Goal: Task Accomplishment & Management: Complete application form

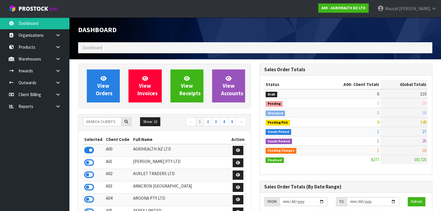
scroll to position [437, 182]
click at [100, 123] on input "text" at bounding box center [102, 121] width 39 height 9
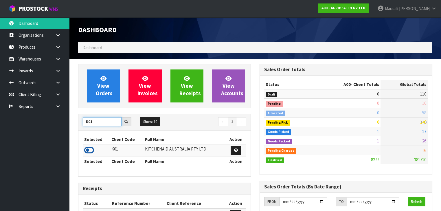
type input "K01"
click at [91, 148] on icon at bounding box center [89, 150] width 10 height 9
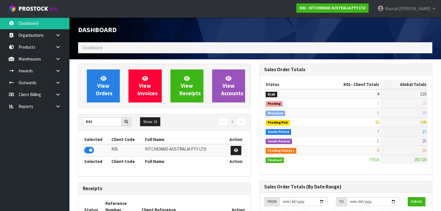
click at [121, 78] on div "View Orders" at bounding box center [104, 86] width 42 height 33
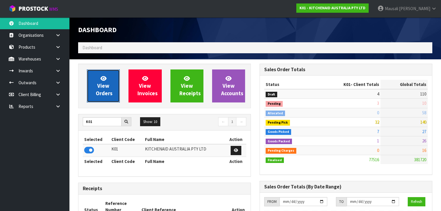
click at [101, 86] on span "View Orders" at bounding box center [104, 86] width 17 height 22
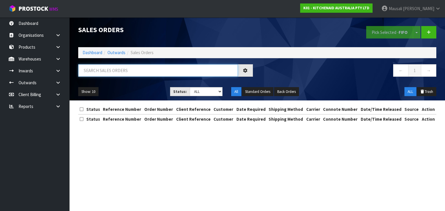
click at [95, 69] on input "text" at bounding box center [158, 70] width 160 height 12
type input "JOB-0412652"
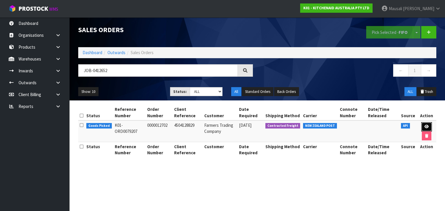
click at [426, 127] on icon at bounding box center [426, 127] width 4 height 4
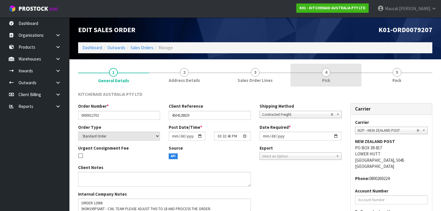
click at [336, 79] on link "4 Pick" at bounding box center [326, 75] width 71 height 23
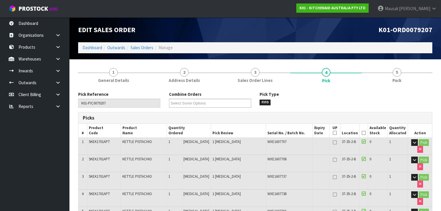
click at [366, 133] on icon at bounding box center [364, 133] width 4 height 0
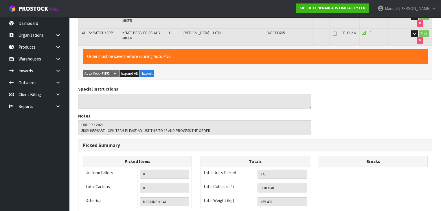
scroll to position [2571, 0]
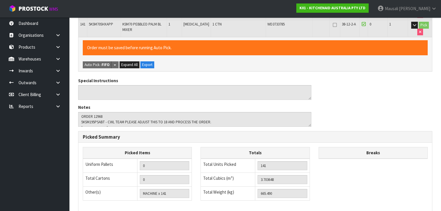
scroll to position [0, 0]
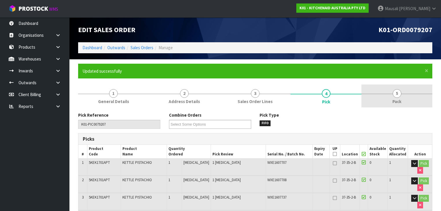
type input "[PERSON_NAME]"
type input "[DATE]T08:15:06"
click at [399, 98] on span "Pack" at bounding box center [397, 101] width 9 height 6
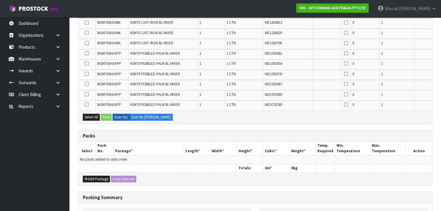
scroll to position [1552, 0]
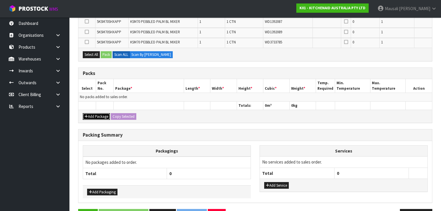
click at [96, 113] on button "Add Package" at bounding box center [96, 116] width 27 height 7
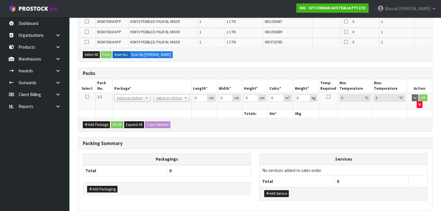
click at [87, 97] on icon at bounding box center [87, 97] width 4 height 0
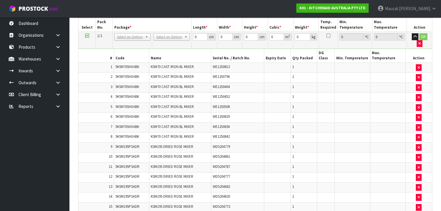
scroll to position [1367, 0]
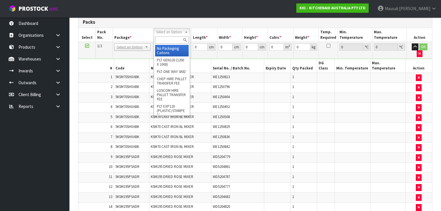
click at [163, 38] on input "text" at bounding box center [171, 39] width 33 height 7
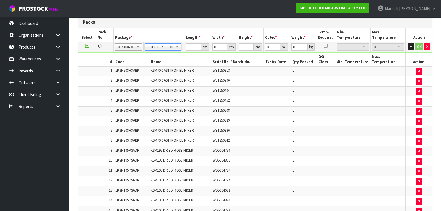
type input "120"
type input "100"
type input "14"
type input "0.168"
type input "331.71"
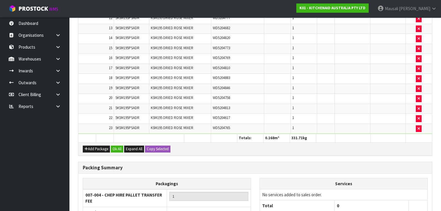
scroll to position [1562, 0]
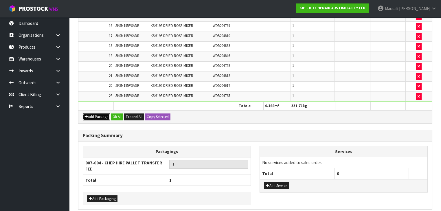
click at [92, 114] on button "Add Package" at bounding box center [96, 117] width 27 height 7
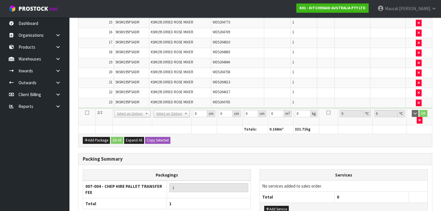
click at [86, 113] on icon at bounding box center [87, 113] width 4 height 0
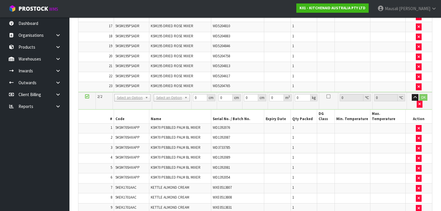
scroll to position [0, 0]
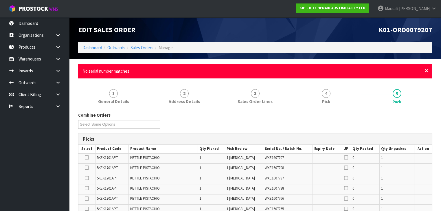
click at [425, 73] on span "×" at bounding box center [426, 71] width 3 height 8
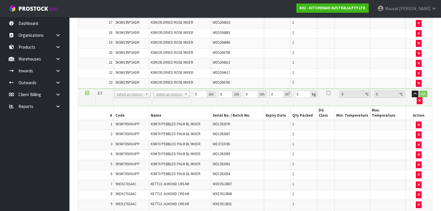
scroll to position [1099, 0]
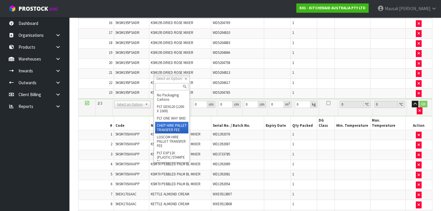
type input "2"
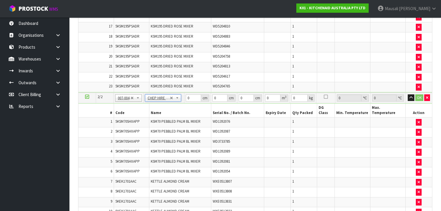
type input "120"
type input "100"
type input "14"
type input "0.168"
type input "189.28"
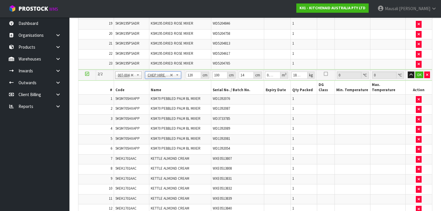
scroll to position [1076, 0]
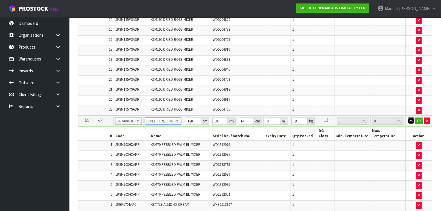
click at [412, 119] on icon "button" at bounding box center [411, 121] width 3 height 4
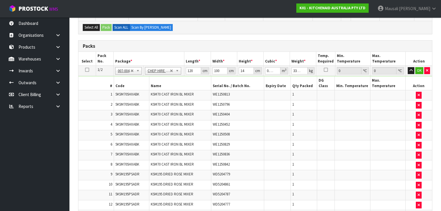
scroll to position [867, 0]
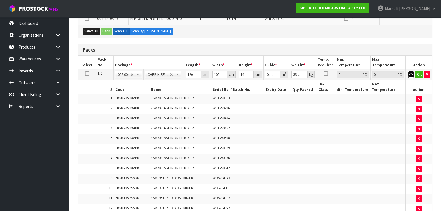
click at [411, 72] on icon "button" at bounding box center [411, 74] width 3 height 4
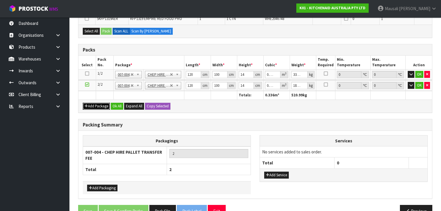
click at [95, 103] on button "Add Package" at bounding box center [96, 106] width 27 height 7
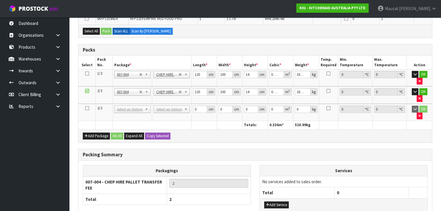
drag, startPoint x: 86, startPoint y: 85, endPoint x: 109, endPoint y: 87, distance: 23.3
click at [86, 108] on icon at bounding box center [87, 108] width 4 height 0
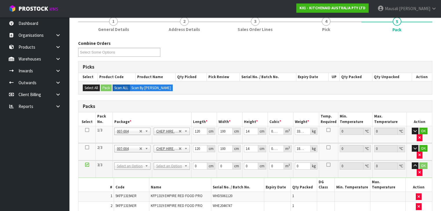
scroll to position [99, 0]
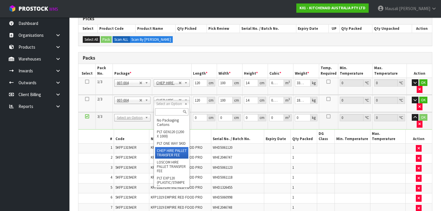
type input "3"
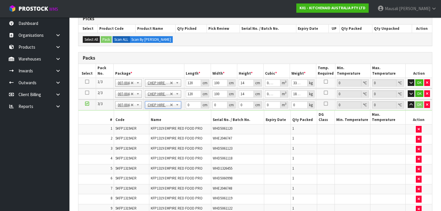
type input "120"
type input "100"
type input "14"
type input "0.168"
type input "216.5"
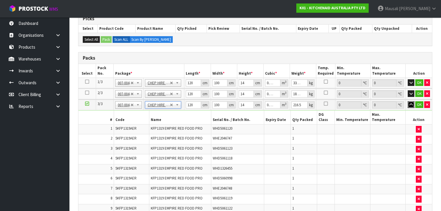
click at [412, 104] on icon "button" at bounding box center [411, 105] width 3 height 4
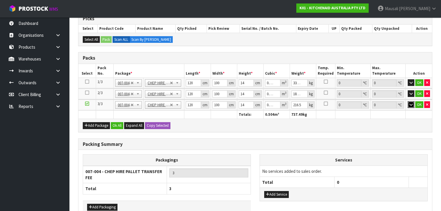
click at [409, 103] on button "button" at bounding box center [411, 104] width 7 height 7
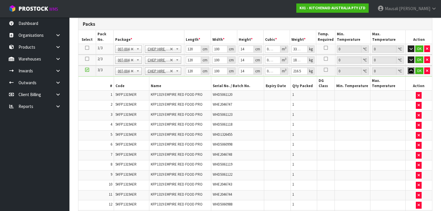
scroll to position [125, 0]
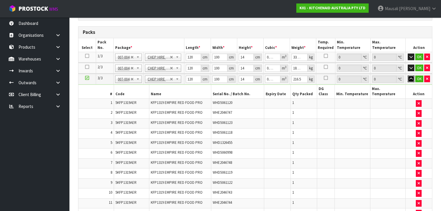
click at [412, 78] on icon "button" at bounding box center [411, 79] width 3 height 4
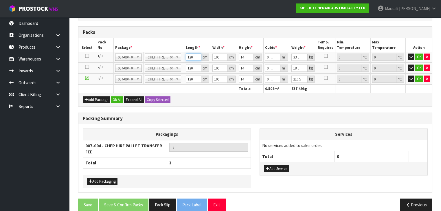
click at [191, 58] on input "120" at bounding box center [193, 57] width 15 height 7
drag, startPoint x: 193, startPoint y: 58, endPoint x: 187, endPoint y: 59, distance: 7.0
click at [187, 59] on input "120" at bounding box center [193, 57] width 15 height 7
type input "1"
type input "0.0014"
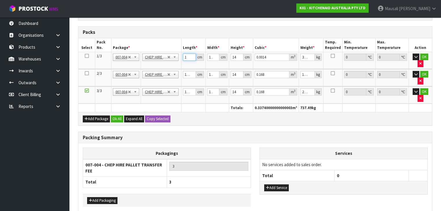
type input "12"
type input "0.0168"
type input "122"
type input "0.1708"
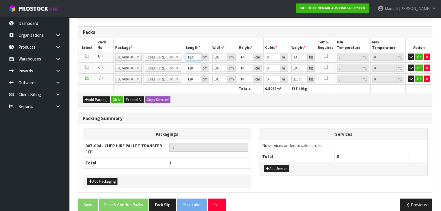
type input "1223"
type input "1.7122"
type input "122"
type input "0.1708"
type input "12"
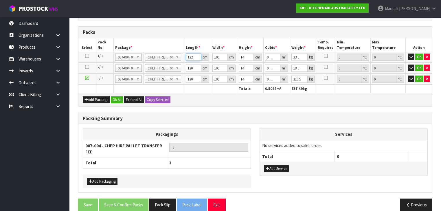
type input "0.0168"
type input "123"
type input "0.1722"
type input "123"
type input "1"
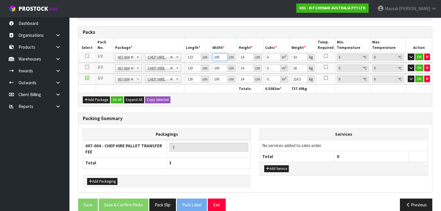
type input "0.001722"
type input "11"
type input "0.018942"
type input "114"
type input "0.196308"
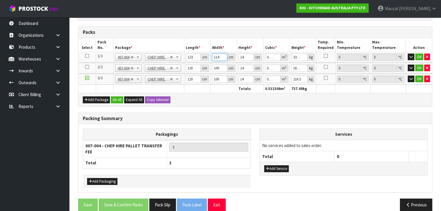
type input "114"
type input "1"
type input "0.014022"
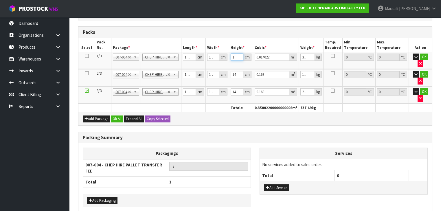
type input "14"
type input "0.196308"
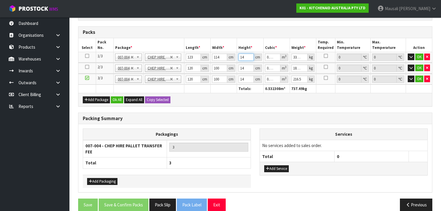
type input "149"
type input "2.089278"
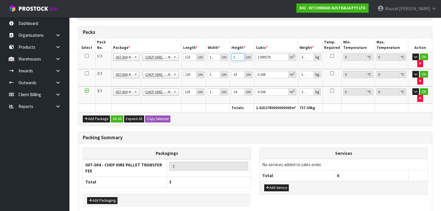
type input "149"
type input "346"
type input "1"
type input "0.0014"
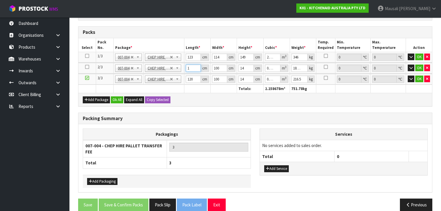
type input "12"
type input "0.0168"
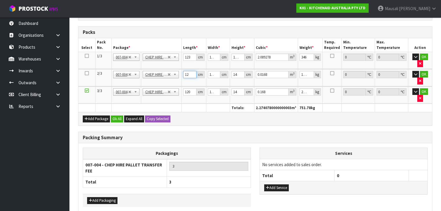
type input "120"
type input "0.168"
type input "1"
type input "0.00168"
type input "10"
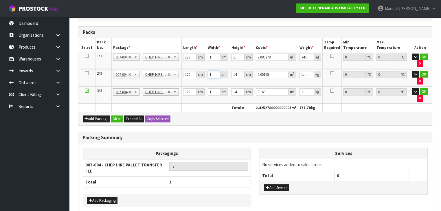
type input "0.0168"
type input "102"
type input "0.17136"
type input "102"
type input "1"
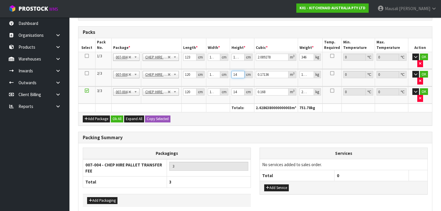
type input "0.01224"
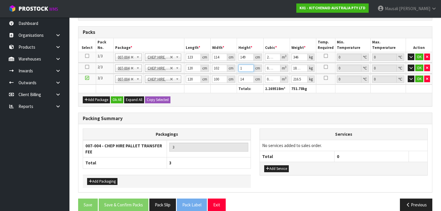
type input "16"
type input "0.19584"
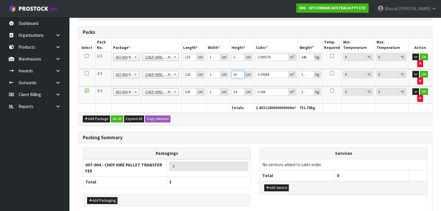
type input "161"
type input "1.97064"
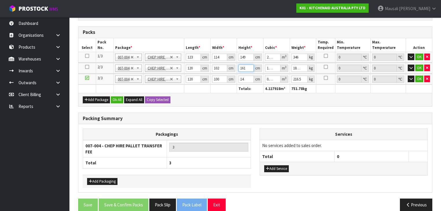
type input "161"
type input "219"
type input "1"
type input "0.0014"
type input "12"
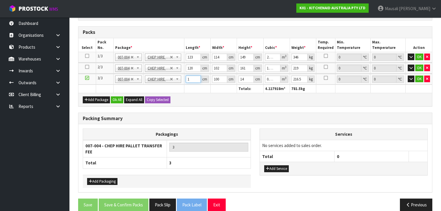
type input "0.0168"
type input "128"
type input "0.1792"
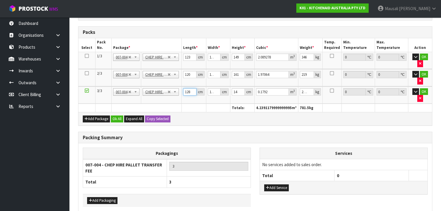
type input "128"
type input "1"
type input "0.001792"
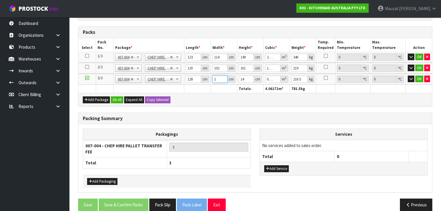
type input "10"
type input "0.01792"
type input "106"
type input "0.189952"
type input "106"
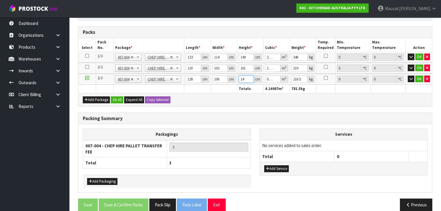
type input "1"
type input "0.013568"
type input "14"
type input "0.189952"
type input "144"
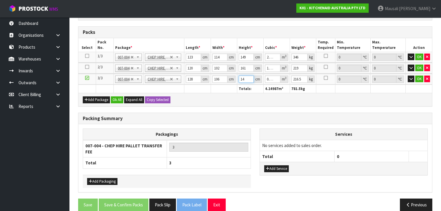
type input "1.953792"
type input "144"
type input "203"
click at [411, 56] on icon "button" at bounding box center [411, 57] width 3 height 4
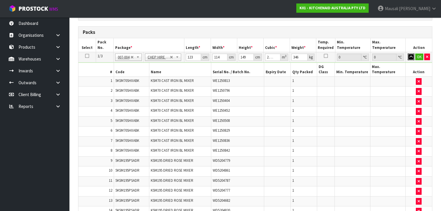
click at [411, 56] on icon "button" at bounding box center [411, 57] width 3 height 4
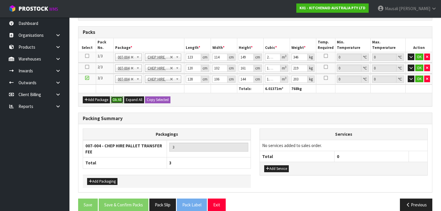
click at [116, 98] on button "Ok All" at bounding box center [117, 99] width 12 height 7
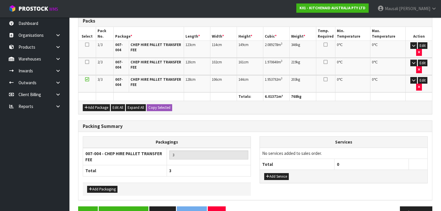
scroll to position [141, 0]
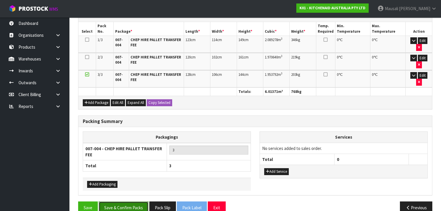
click at [125, 202] on button "Save & Confirm Packs" at bounding box center [124, 208] width 50 height 12
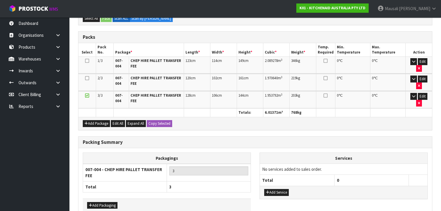
scroll to position [0, 0]
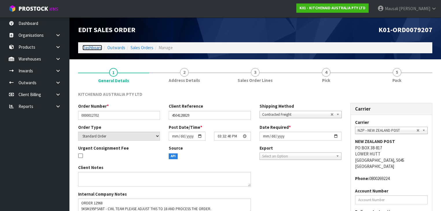
click at [89, 48] on link "Dashboard" at bounding box center [93, 48] width 20 height 6
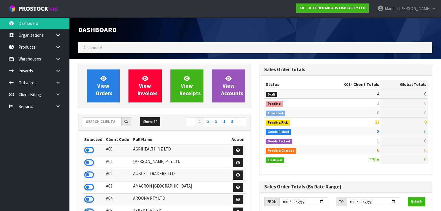
scroll to position [437, 182]
click at [96, 124] on input "text" at bounding box center [102, 121] width 39 height 9
click at [103, 123] on input "text" at bounding box center [102, 121] width 39 height 9
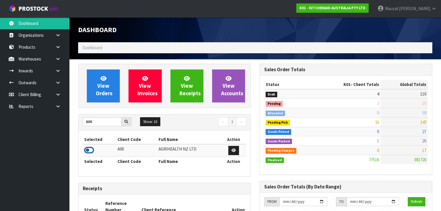
type input "A00"
click at [91, 148] on icon at bounding box center [89, 150] width 10 height 9
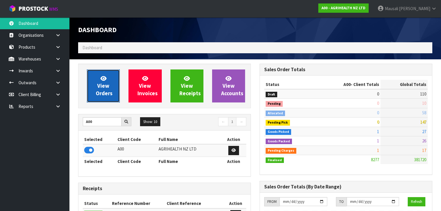
click at [103, 79] on icon at bounding box center [104, 79] width 6 height 6
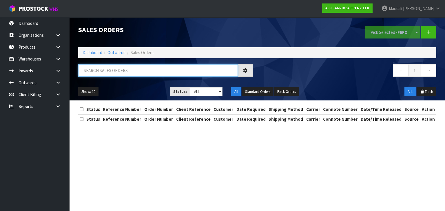
click at [88, 66] on input "text" at bounding box center [158, 70] width 160 height 12
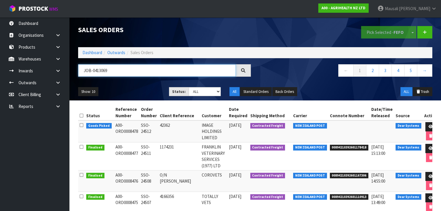
type input "JOB-0413069"
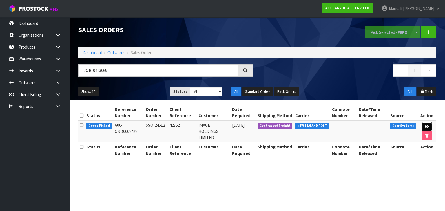
click at [423, 127] on link at bounding box center [426, 126] width 11 height 9
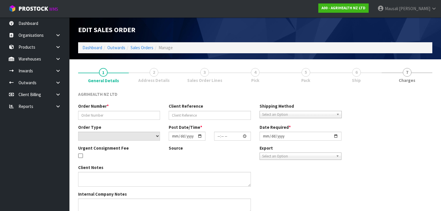
type input "SSO-24512"
type input "42362"
select select "number:0"
type input "2025-09-17"
type input "13:21:32.000"
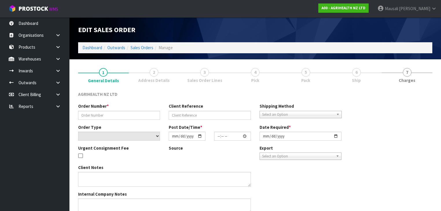
type input "2025-09-18"
type textarea "SHIP BY: Freight 68 units Sacox please"
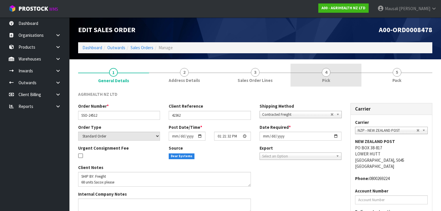
click at [333, 75] on link "4 Pick" at bounding box center [326, 75] width 71 height 23
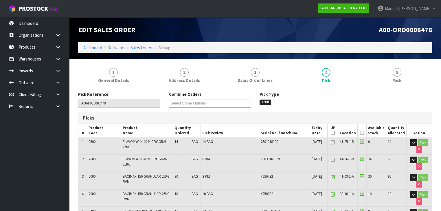
drag, startPoint x: 364, startPoint y: 133, endPoint x: 351, endPoint y: 137, distance: 14.0
click at [364, 133] on icon at bounding box center [362, 133] width 4 height 0
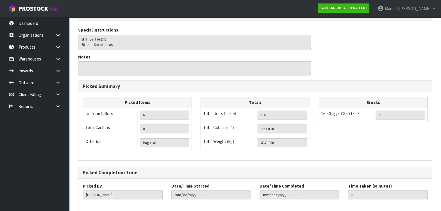
scroll to position [280, 0]
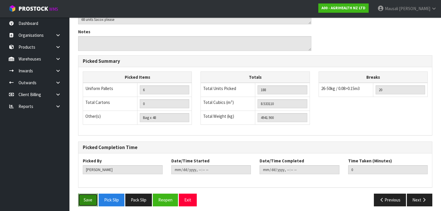
click at [79, 195] on button "Save" at bounding box center [88, 200] width 20 height 12
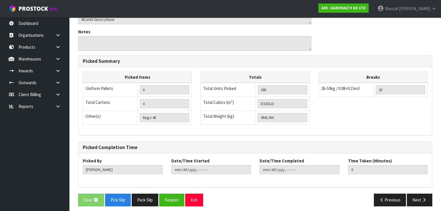
scroll to position [0, 0]
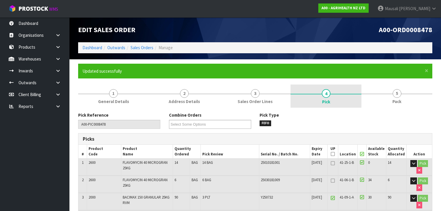
type input "[PERSON_NAME]"
type input "2025-09-18T09:27:47"
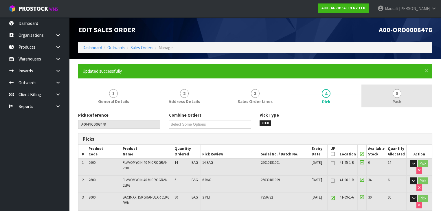
click at [388, 97] on link "5 Pack" at bounding box center [397, 96] width 71 height 23
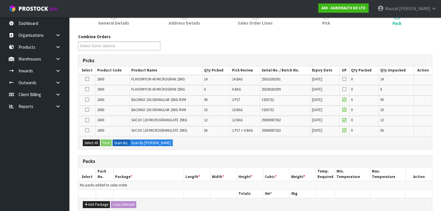
scroll to position [70, 0]
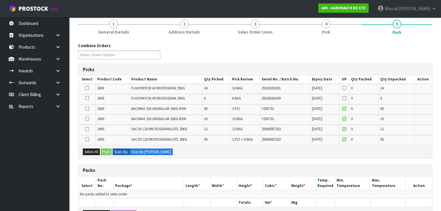
click at [88, 109] on icon at bounding box center [87, 109] width 4 height 0
click at [0, 0] on input "checkbox" at bounding box center [0, 0] width 0 height 0
click at [105, 152] on button "Pack" at bounding box center [106, 152] width 11 height 7
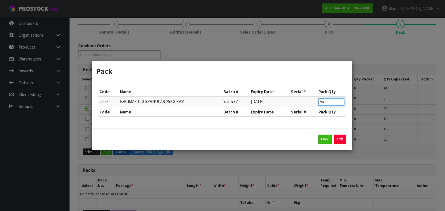
drag, startPoint x: 326, startPoint y: 101, endPoint x: 313, endPoint y: 102, distance: 13.9
click at [313, 102] on tr "2000 BACIMAX 150 GRANULAR 25KG RVM Y250732 24/07/2027 90" at bounding box center [222, 102] width 248 height 11
type input "30"
click button "Pack" at bounding box center [325, 139] width 14 height 9
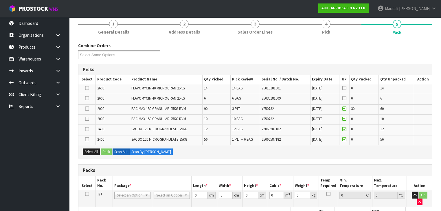
click at [86, 109] on icon at bounding box center [87, 109] width 4 height 0
click at [0, 0] on input "checkbox" at bounding box center [0, 0] width 0 height 0
click at [103, 149] on button "Pack" at bounding box center [106, 152] width 11 height 7
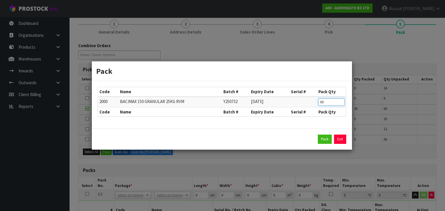
drag, startPoint x: 328, startPoint y: 103, endPoint x: 311, endPoint y: 106, distance: 17.3
click at [311, 106] on tr "2000 BACIMAX 150 GRANULAR 25KG RVM Y250732 24/07/2027 60" at bounding box center [222, 102] width 248 height 11
type input "30"
click button "Pack" at bounding box center [325, 139] width 14 height 9
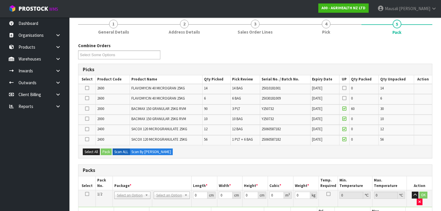
click at [88, 109] on icon at bounding box center [87, 109] width 4 height 0
click at [0, 0] on input "checkbox" at bounding box center [0, 0] width 0 height 0
click at [110, 149] on button "Pack" at bounding box center [106, 152] width 11 height 7
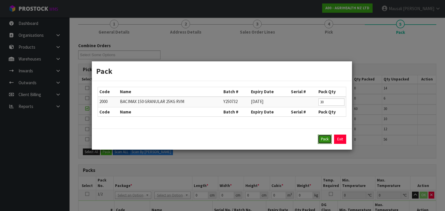
click at [323, 137] on button "Pack" at bounding box center [325, 139] width 14 height 9
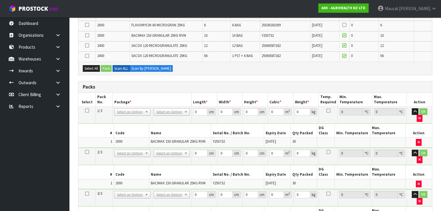
scroll to position [116, 0]
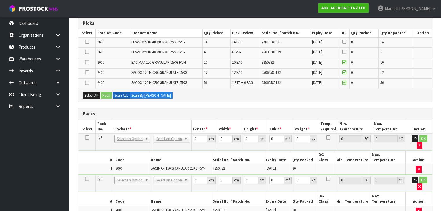
click at [89, 81] on label at bounding box center [87, 82] width 4 height 5
click at [0, 0] on input "checkbox" at bounding box center [0, 0] width 0 height 0
click at [107, 96] on button "Pack" at bounding box center [106, 95] width 11 height 7
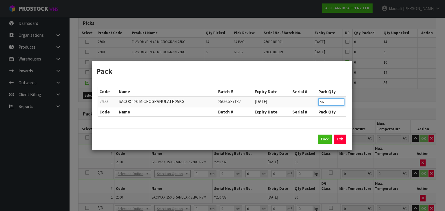
drag, startPoint x: 334, startPoint y: 102, endPoint x: 308, endPoint y: 105, distance: 25.9
click at [308, 105] on tr "2400 SACOX 120 MICROGRANULATE 25KG 25060587182 30/06/2028 56" at bounding box center [222, 102] width 248 height 11
type input "50"
click button "Pack" at bounding box center [325, 139] width 14 height 9
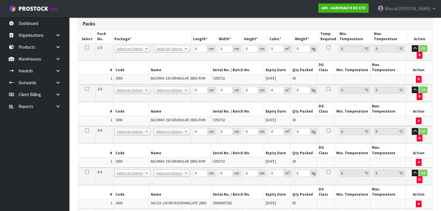
scroll to position [232, 0]
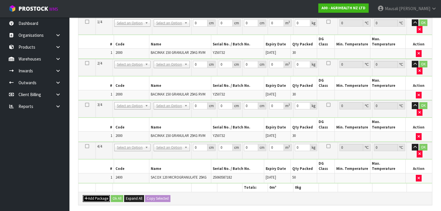
click at [92, 195] on button "Add Package" at bounding box center [96, 198] width 27 height 7
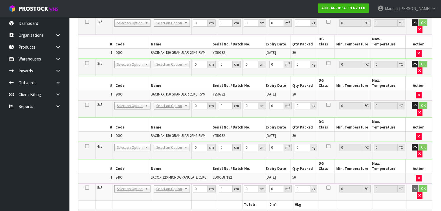
click at [87, 188] on icon at bounding box center [87, 188] width 4 height 0
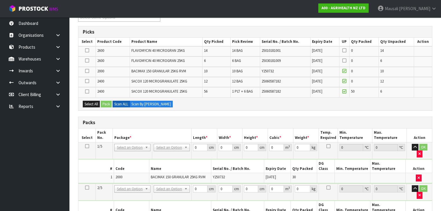
scroll to position [93, 0]
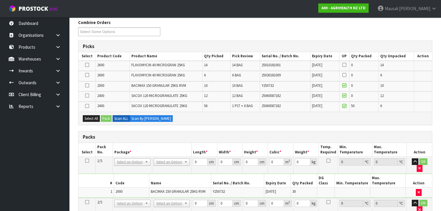
click at [88, 96] on icon at bounding box center [87, 96] width 4 height 0
click at [0, 0] on input "checkbox" at bounding box center [0, 0] width 0 height 0
click at [86, 106] on icon at bounding box center [87, 106] width 4 height 0
click at [0, 0] on input "checkbox" at bounding box center [0, 0] width 0 height 0
click at [104, 116] on button "Pack" at bounding box center [106, 118] width 11 height 7
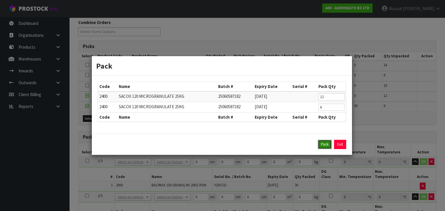
click at [324, 142] on button "Pack" at bounding box center [325, 144] width 14 height 9
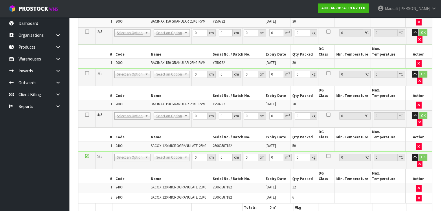
scroll to position [278, 0]
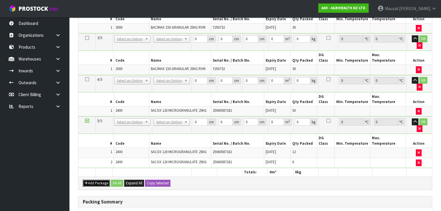
click at [91, 180] on button "Add Package" at bounding box center [96, 183] width 27 height 7
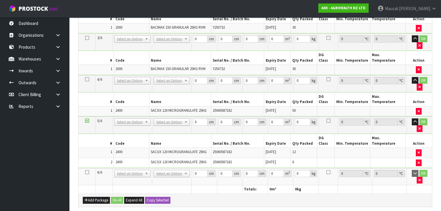
click at [88, 172] on icon at bounding box center [87, 172] width 4 height 0
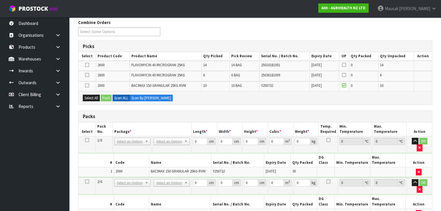
scroll to position [93, 0]
click at [96, 96] on button "Select All" at bounding box center [91, 98] width 17 height 7
click at [107, 97] on button "Pack" at bounding box center [106, 98] width 11 height 7
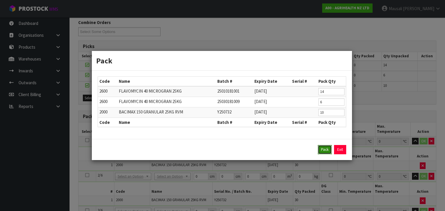
click at [325, 149] on button "Pack" at bounding box center [325, 149] width 14 height 9
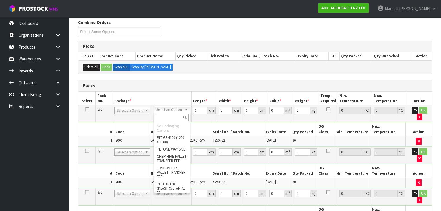
click at [170, 117] on input "text" at bounding box center [171, 117] width 33 height 7
type input "U"
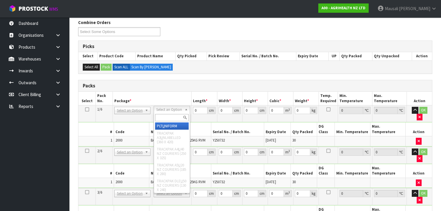
type input "776"
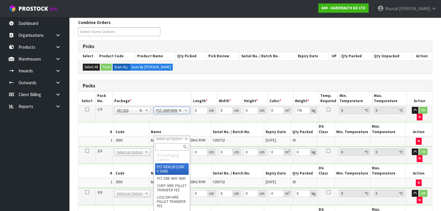
click at [170, 149] on input "text" at bounding box center [171, 146] width 33 height 7
type input "U"
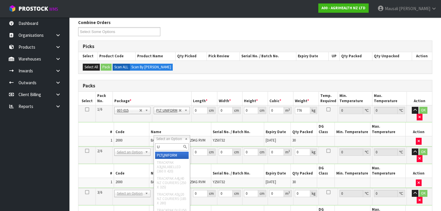
type input "2"
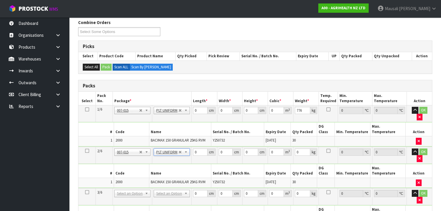
type input "776"
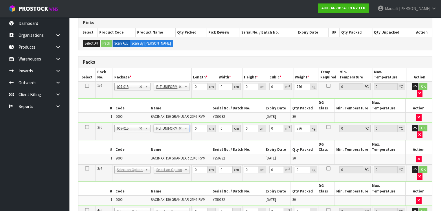
scroll to position [139, 0]
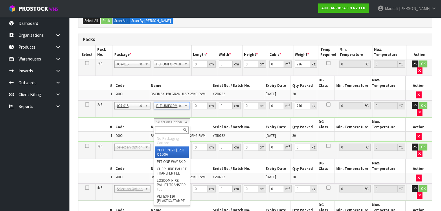
click at [163, 133] on input "text" at bounding box center [171, 130] width 33 height 7
type input "U"
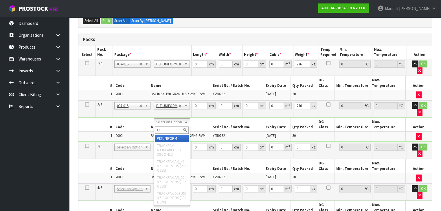
type input "3"
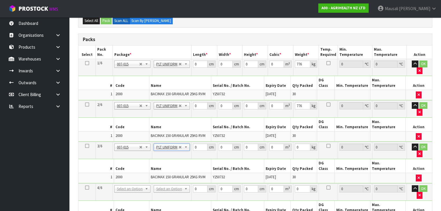
type input "776"
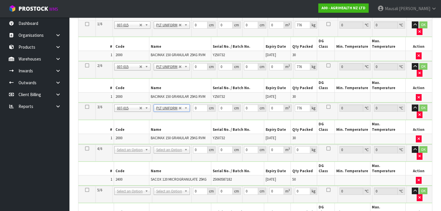
scroll to position [209, 0]
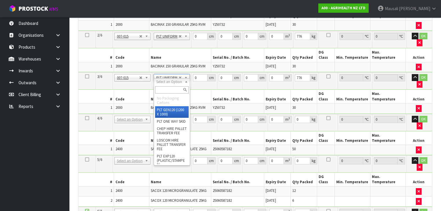
click at [165, 88] on input "text" at bounding box center [171, 89] width 33 height 7
type input "U"
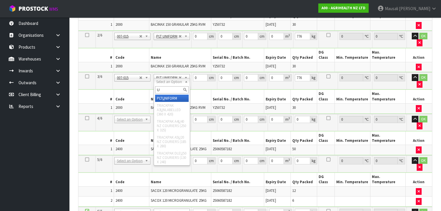
type input "4"
type input "1300"
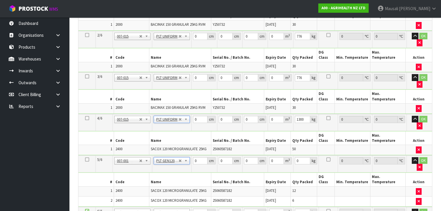
type input "120"
type input "100"
type input "472.5"
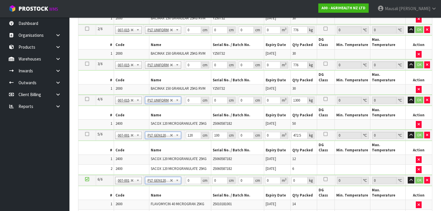
type input "2"
type input "120"
type input "100"
type input "841.4"
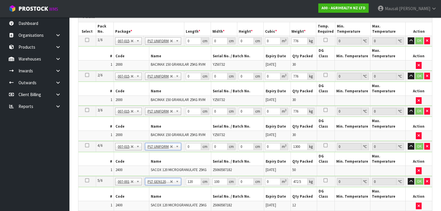
scroll to position [70, 0]
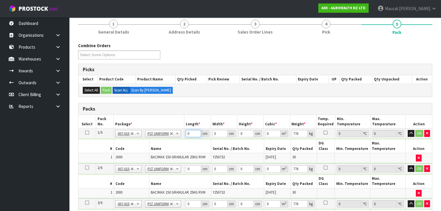
drag, startPoint x: 193, startPoint y: 135, endPoint x: 160, endPoint y: 140, distance: 33.7
click at [164, 139] on tbody "1/6 NONE 007-001 007-002 007-004 007-009 007-013 007-014 007-015 007-017 007-01…" at bounding box center [255, 146] width 354 height 35
type input "120"
type input "100"
type input "9"
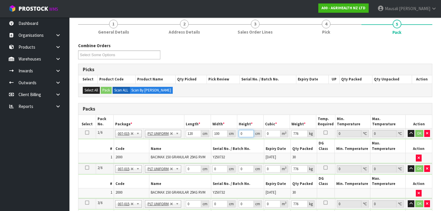
type input "0.108"
type input "96"
type input "1.152"
type input "96"
type input "1"
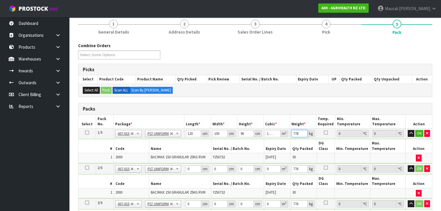
type input "778"
type input "120"
type input "100"
type input "9"
type input "0.108"
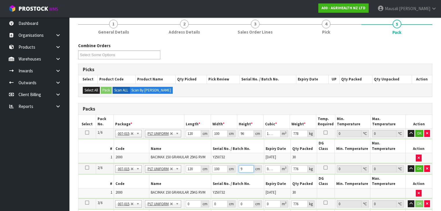
type input "96"
type input "1.152"
type input "96"
type input "778"
type input "120"
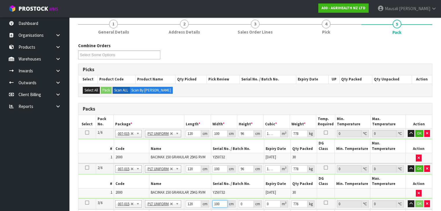
type input "100"
type input "9"
type input "0.108"
type input "96"
type input "1.152"
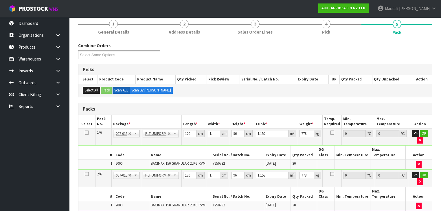
type input "96"
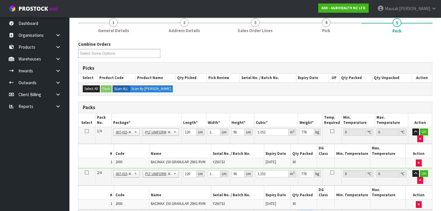
scroll to position [185, 0]
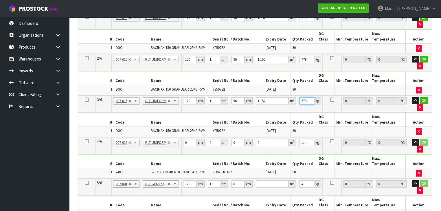
type input "778"
drag, startPoint x: 188, startPoint y: 122, endPoint x: 181, endPoint y: 123, distance: 7.0
click at [181, 137] on tr "4/6 NONE 007-001 007-002 007-004 007-009 007-013 007-014 007-015 007-017 007-01…" at bounding box center [255, 145] width 354 height 17
type input "120"
type input "100"
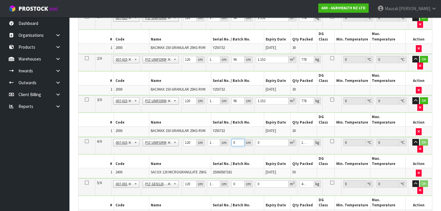
type input "1"
type input "0.012"
type input "16"
type input "0.192"
type input "160"
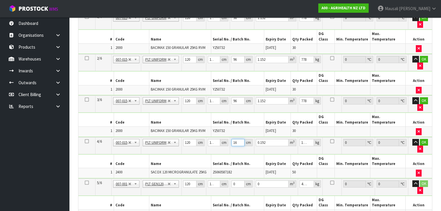
type input "1.92"
type input "160"
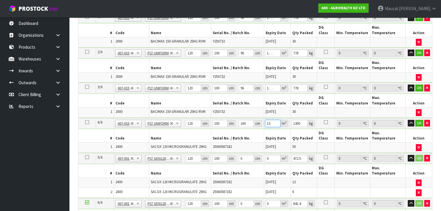
type input "1"
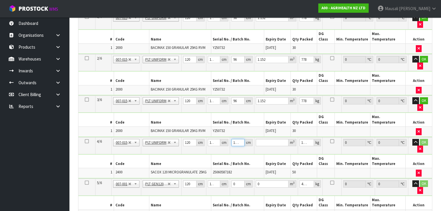
drag, startPoint x: 240, startPoint y: 123, endPoint x: 228, endPoint y: 124, distance: 11.9
click at [228, 137] on tr "4/6 NONE 007-001 007-002 007-004 007-009 007-013 007-014 007-015 007-017 007-01…" at bounding box center [255, 145] width 354 height 17
type input "1"
type input "0.012"
type input "16"
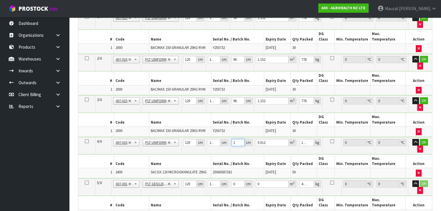
type input "0.192"
type input "160"
type input "1.92"
type input "1303"
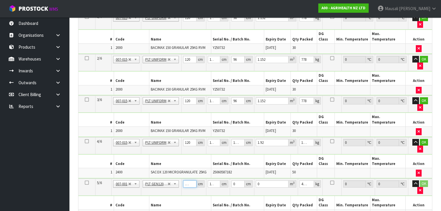
type input "1126"
type input "116"
type input "7"
type input "0.914312"
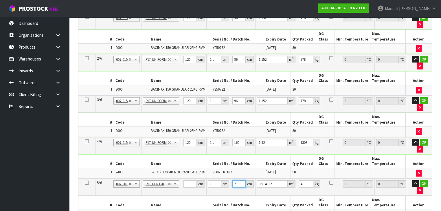
type input "76"
type input "9.926816"
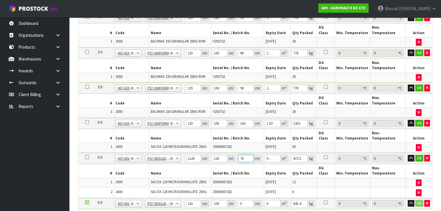
type input "76"
type input "481"
type input "115"
type input "114"
type input "1"
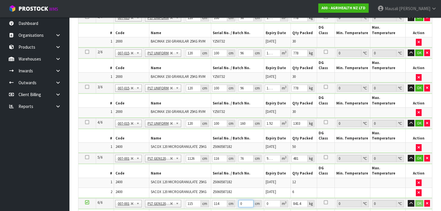
type input "0.01311"
type input "10"
type input "0.1311"
type input "100"
type input "1.311"
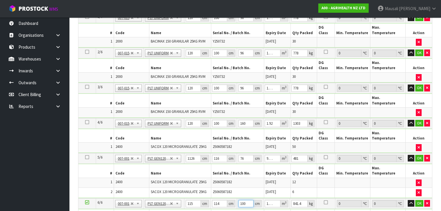
type input "100"
type input "791"
drag, startPoint x: 248, startPoint y: 173, endPoint x: 243, endPoint y: 174, distance: 4.7
click at [243, 200] on input "100" at bounding box center [245, 203] width 15 height 7
type input "1"
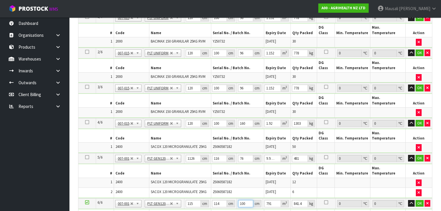
type input "0.01311"
type input "10"
type input "0.1311"
type input "100"
type input "1.311"
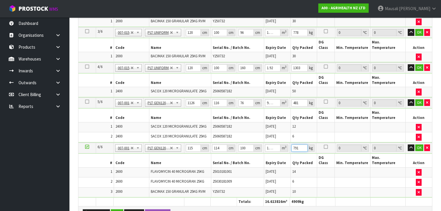
scroll to position [278, 0]
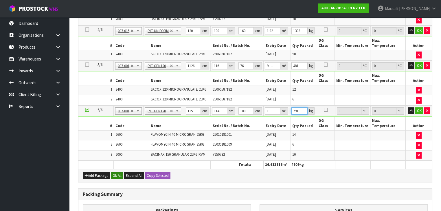
type input "791"
click at [118, 172] on button "Ok All" at bounding box center [117, 175] width 12 height 7
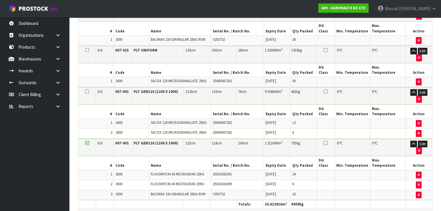
scroll to position [333, 0]
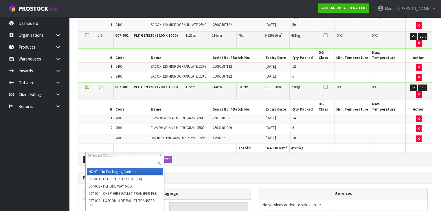
click at [107, 165] on input "text" at bounding box center [125, 163] width 76 height 7
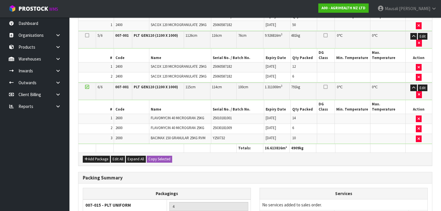
drag, startPoint x: 172, startPoint y: 158, endPoint x: 168, endPoint y: 159, distance: 3.5
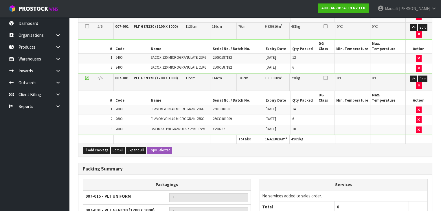
scroll to position [347, 0]
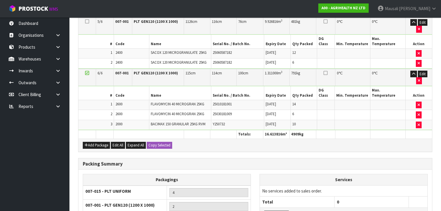
type input "4"
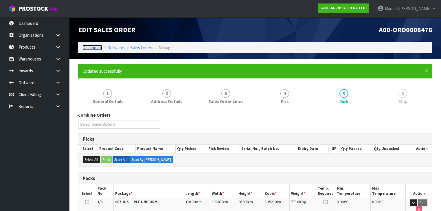
click at [95, 45] on link "Dashboard" at bounding box center [93, 48] width 20 height 6
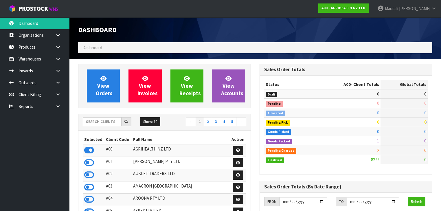
scroll to position [437, 182]
click at [88, 122] on input "text" at bounding box center [102, 121] width 39 height 9
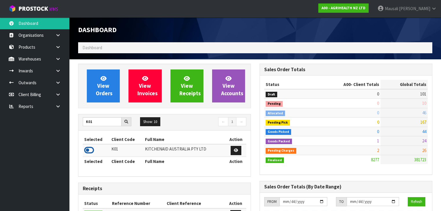
click at [91, 150] on icon at bounding box center [89, 150] width 10 height 9
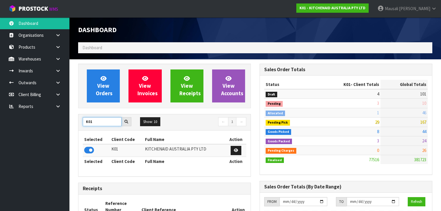
drag, startPoint x: 102, startPoint y: 120, endPoint x: 84, endPoint y: 121, distance: 18.0
click at [84, 121] on input "K01" at bounding box center [102, 121] width 39 height 9
click at [91, 148] on icon at bounding box center [89, 150] width 10 height 9
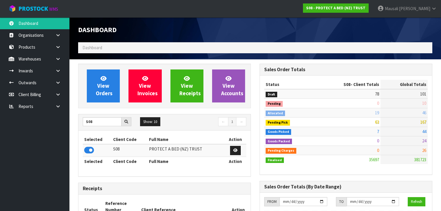
scroll to position [462, 182]
drag, startPoint x: 95, startPoint y: 123, endPoint x: 70, endPoint y: 125, distance: 25.6
type input "K01"
click at [93, 149] on icon at bounding box center [89, 150] width 10 height 9
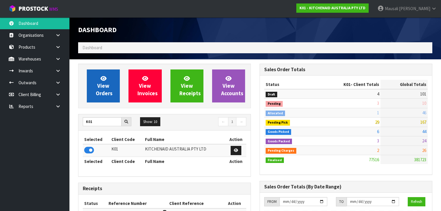
scroll to position [437, 182]
click at [103, 88] on span "View Orders" at bounding box center [104, 86] width 17 height 22
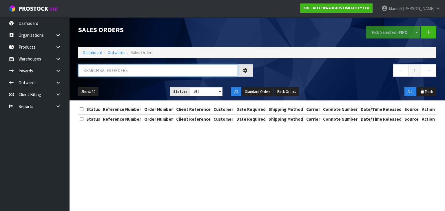
click at [98, 74] on input "text" at bounding box center [158, 70] width 160 height 12
type input "JOB-0412652"
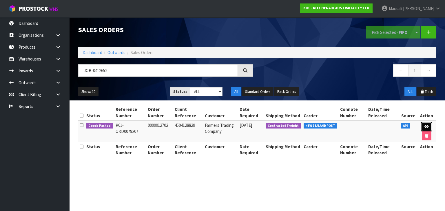
click at [425, 125] on icon at bounding box center [426, 127] width 4 height 4
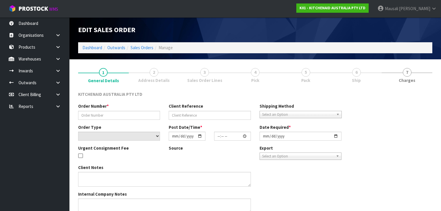
type input "0000012702"
type input "4504128829"
select select "number:0"
type input "[DATE]"
type input "15:32:40.000"
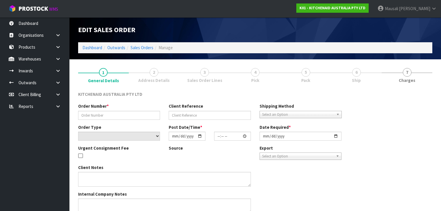
type input "[DATE]"
type textarea "ORDER 12968 5KSM195PSABT - CWL TEAM PLEASE ADJUST THIS TO 18 AND PROCESS THE OR…"
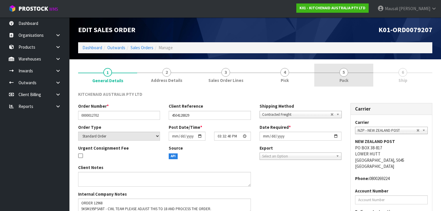
click at [355, 80] on link "5 Pack" at bounding box center [344, 75] width 59 height 23
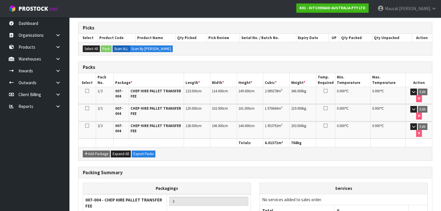
scroll to position [129, 0]
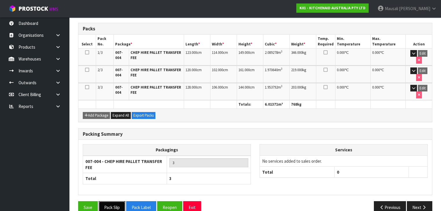
click at [114, 201] on button "Pack Slip" at bounding box center [112, 207] width 27 height 12
